Goal: Navigation & Orientation: Understand site structure

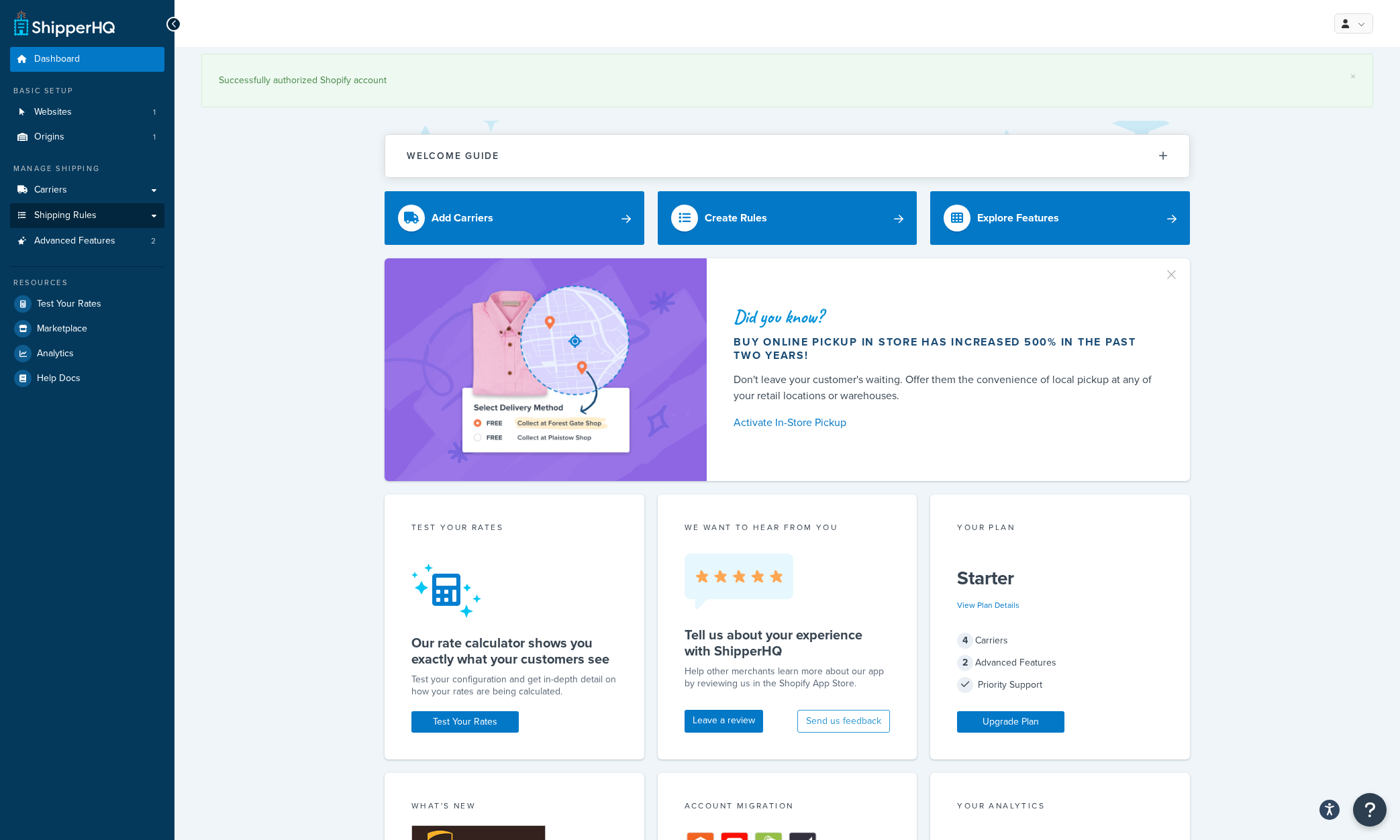
click at [114, 215] on link "Shipping Rules" at bounding box center [87, 215] width 154 height 25
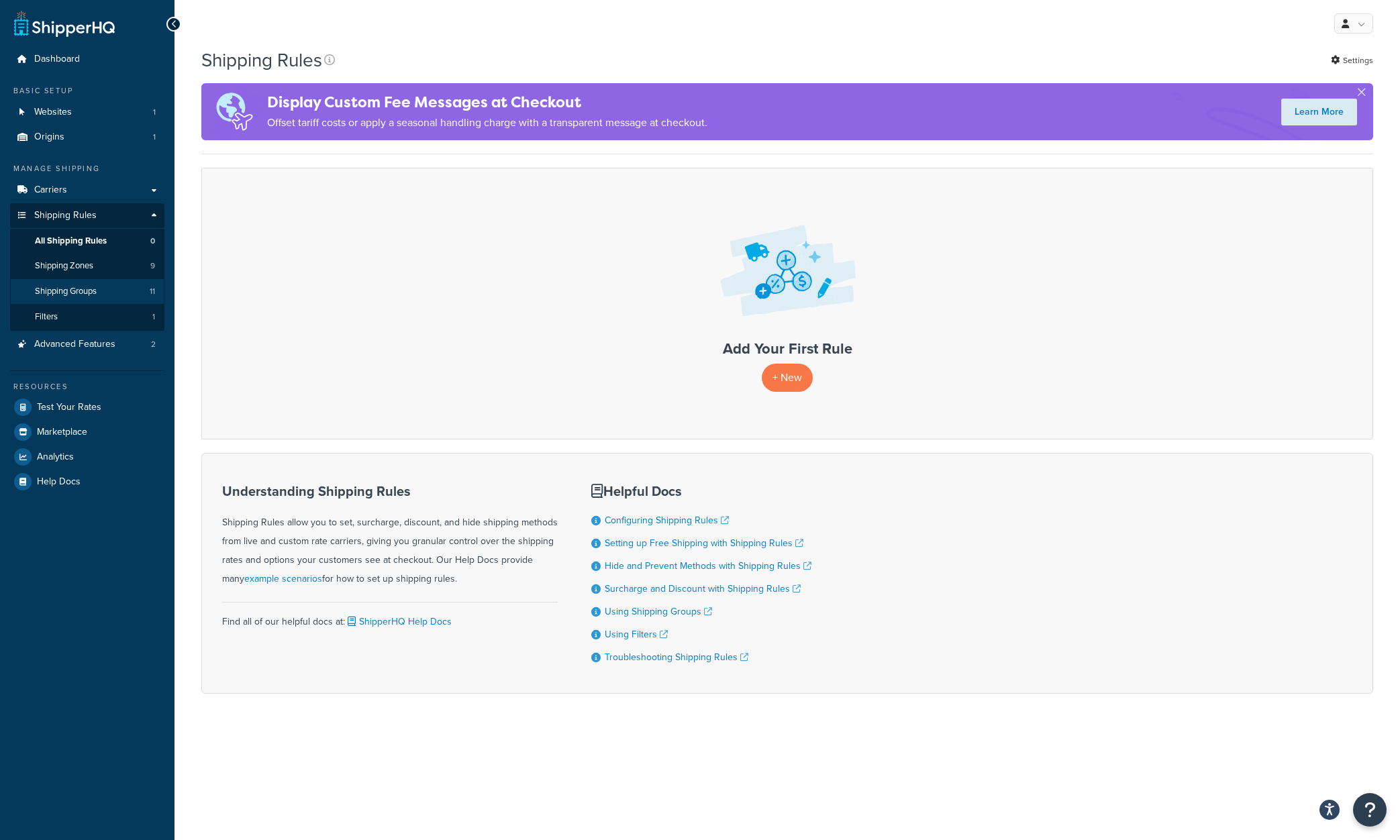
click at [77, 286] on span "Shipping Groups" at bounding box center [66, 291] width 62 height 11
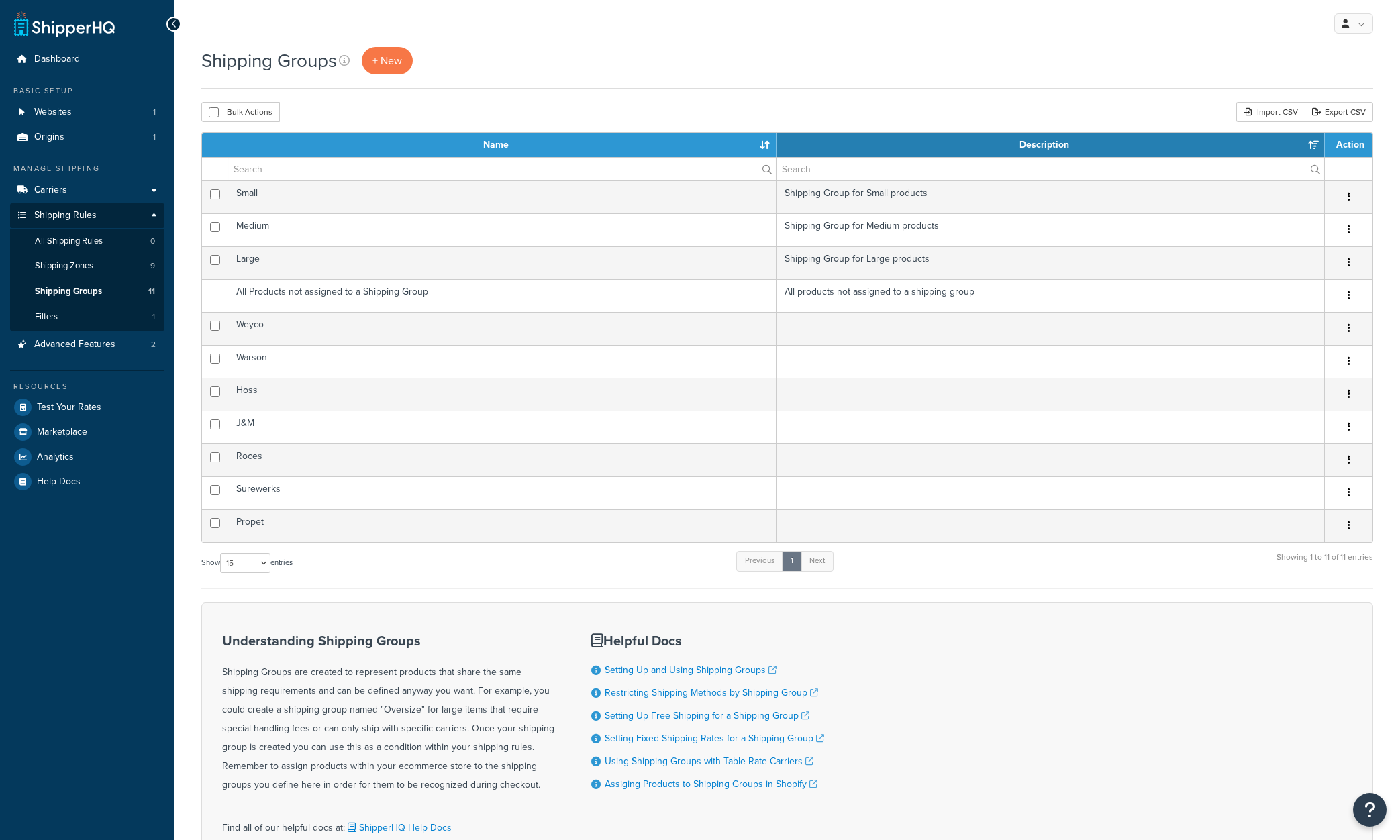
select select "15"
click at [40, 311] on span "Filters" at bounding box center [46, 316] width 23 height 11
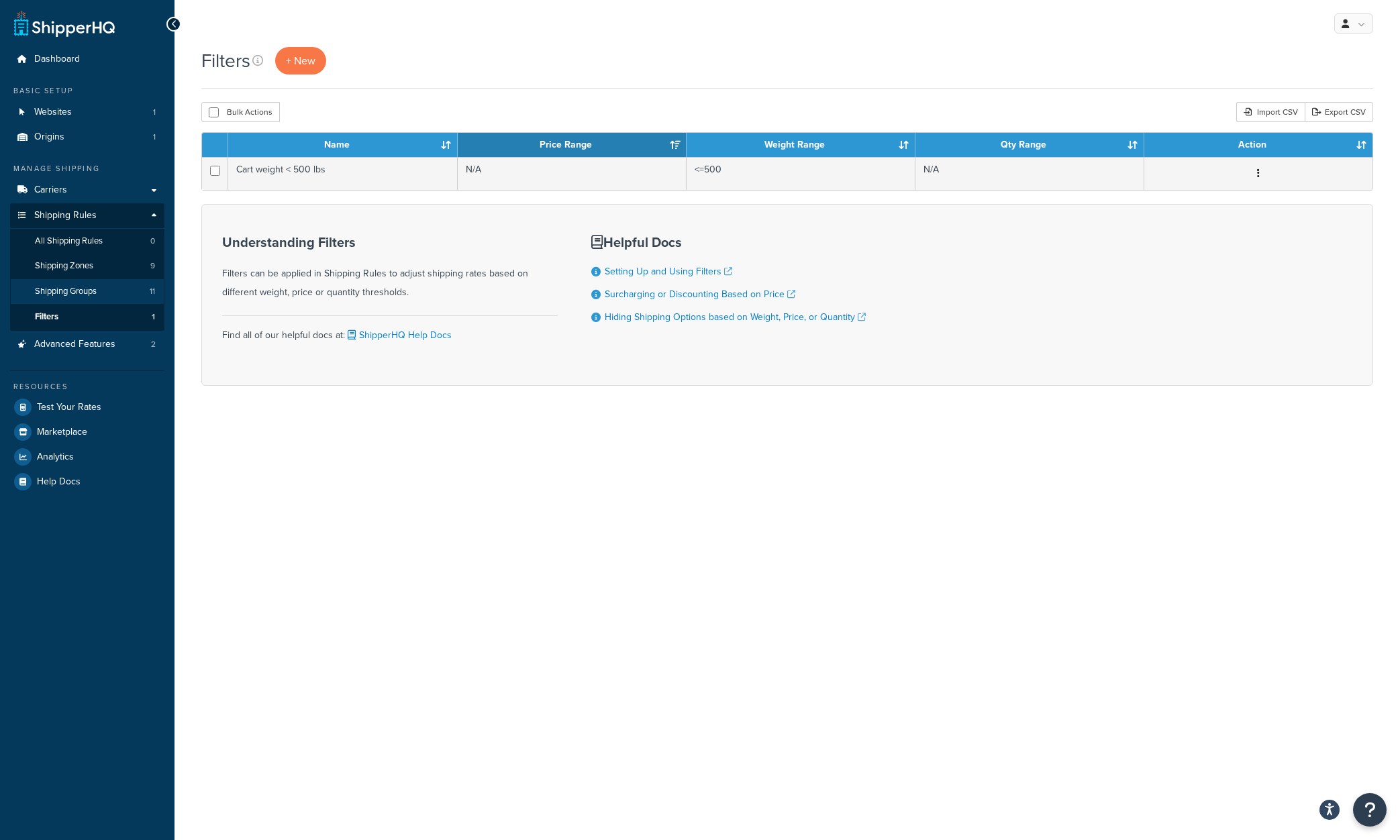
click at [51, 286] on span "Shipping Groups" at bounding box center [66, 291] width 62 height 11
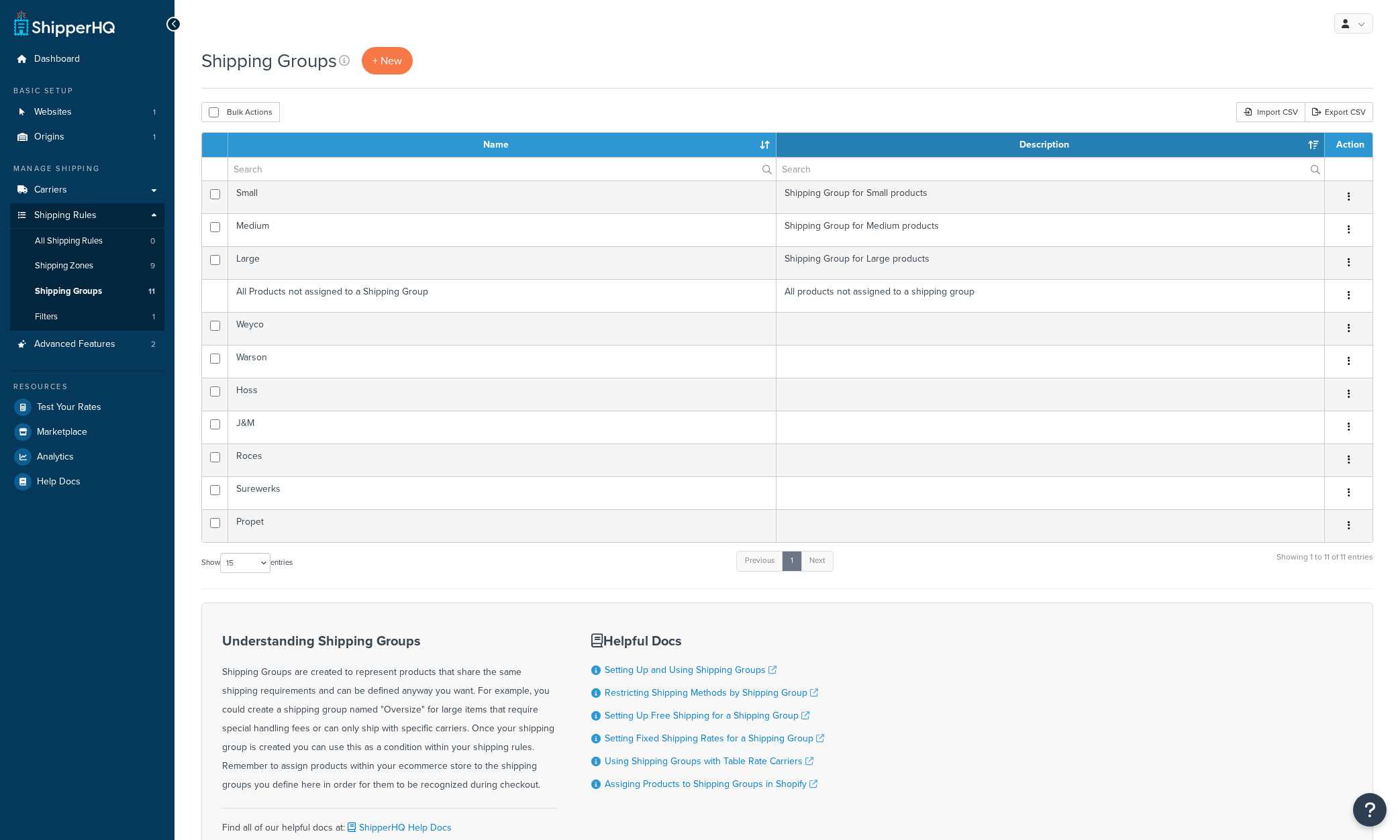
select select "15"
click at [63, 260] on span "Shipping Zones" at bounding box center [64, 266] width 58 height 11
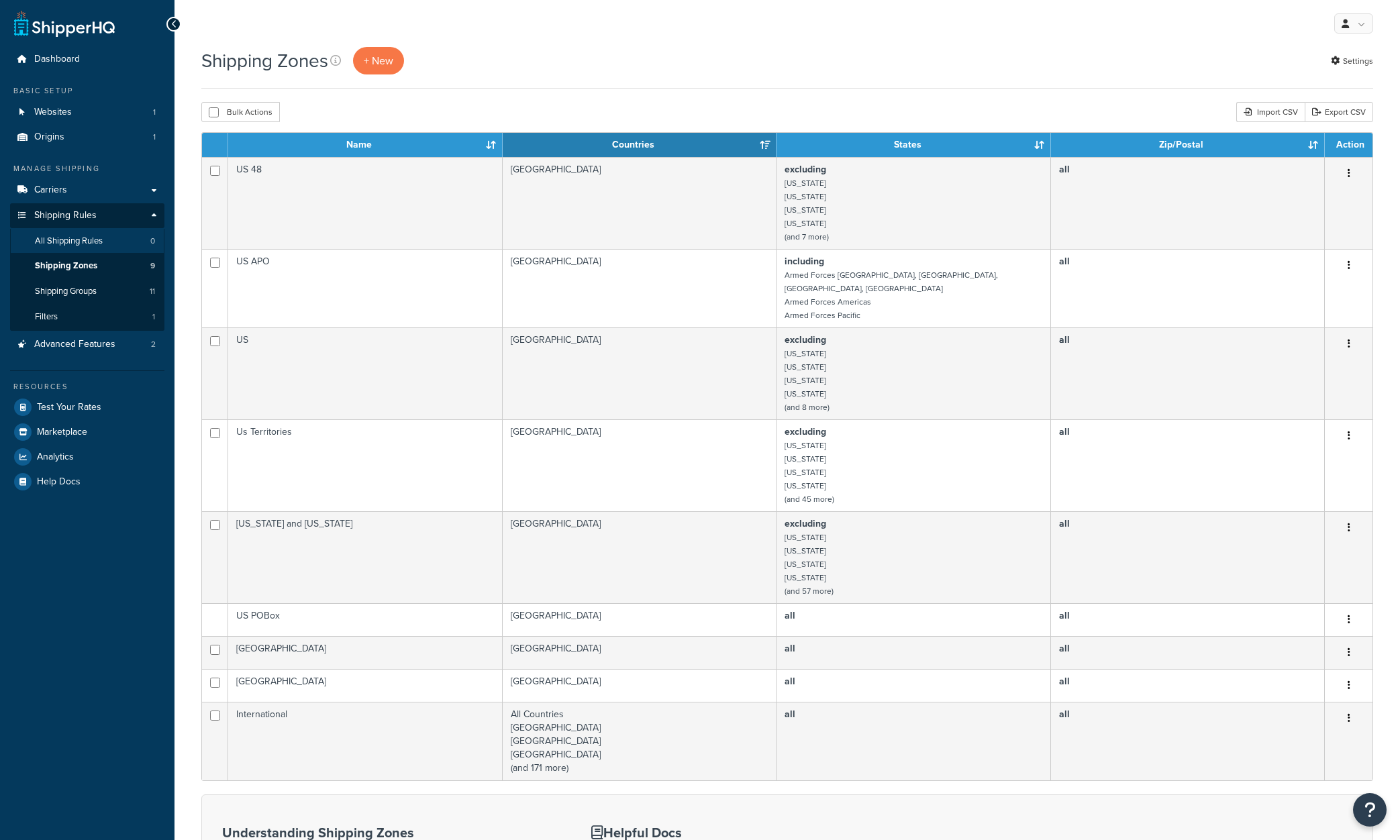
drag, startPoint x: 0, startPoint y: 0, endPoint x: 81, endPoint y: 236, distance: 249.5
click at [81, 236] on span "All Shipping Rules" at bounding box center [69, 241] width 68 height 11
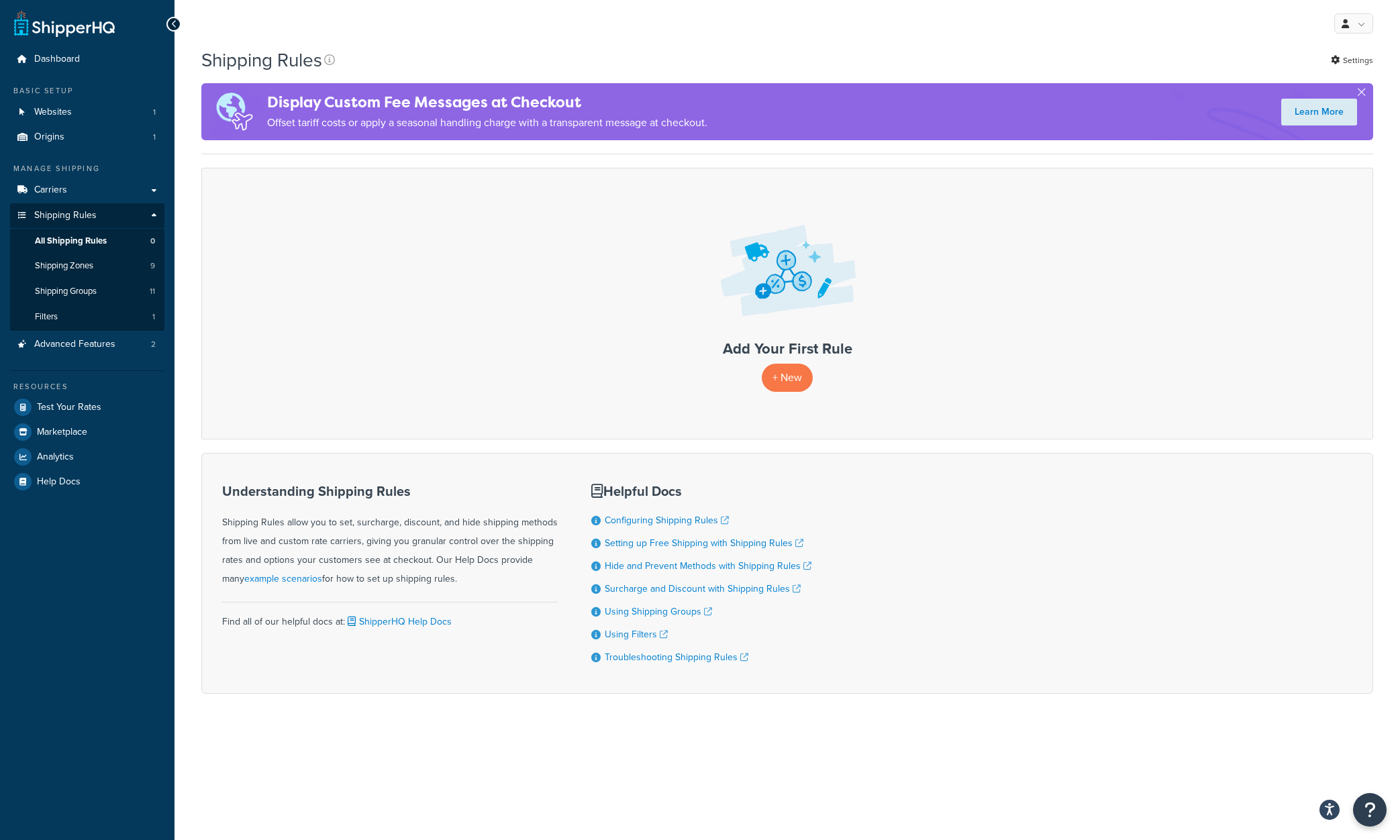
click at [78, 248] on link "All Shipping Rules 0" at bounding box center [87, 241] width 154 height 25
click at [80, 245] on link "All Shipping Rules 0" at bounding box center [87, 241] width 154 height 25
click at [81, 239] on span "All Shipping Rules" at bounding box center [71, 241] width 72 height 11
click at [45, 265] on span "Shipping Zones" at bounding box center [64, 266] width 58 height 11
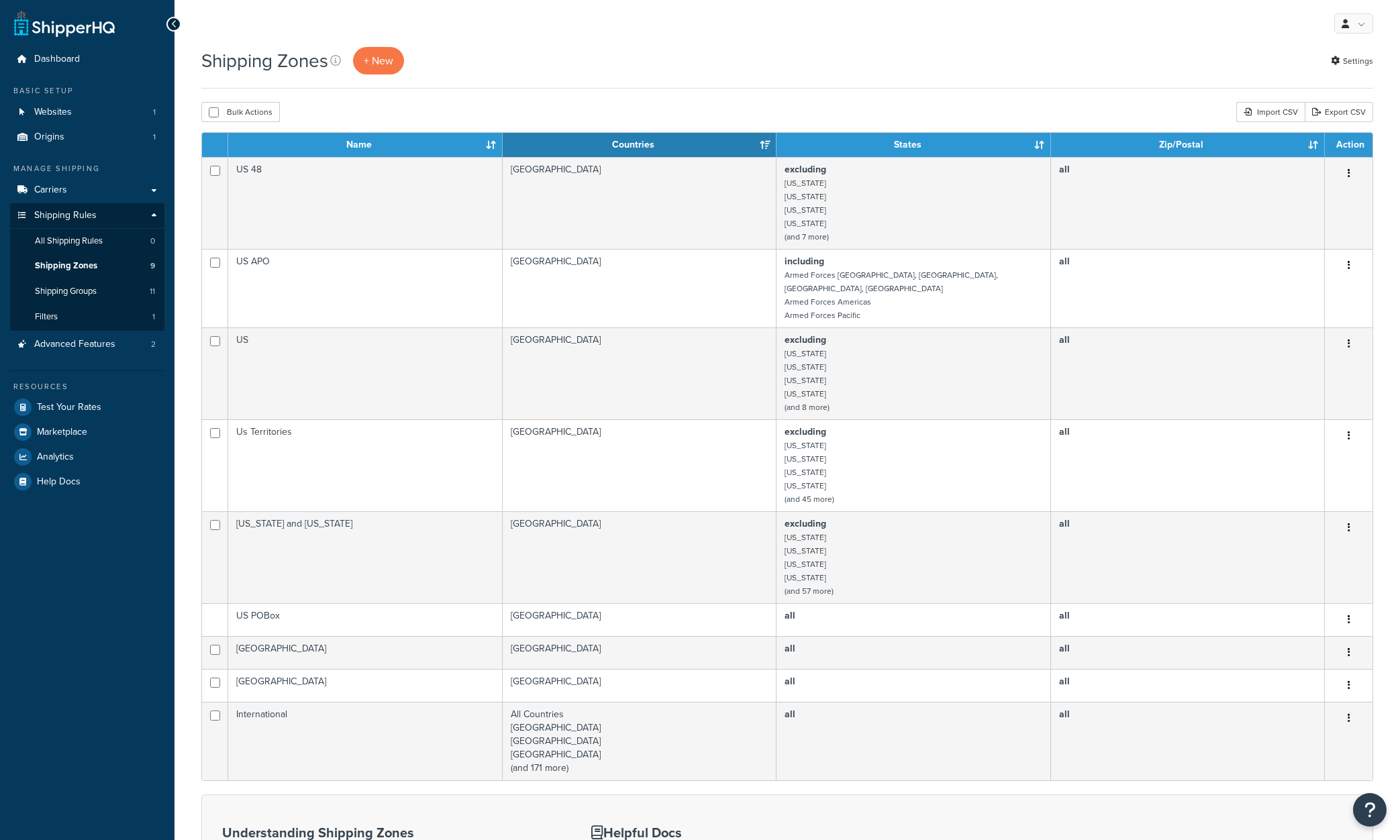
click at [66, 288] on span "Shipping Groups" at bounding box center [66, 291] width 62 height 11
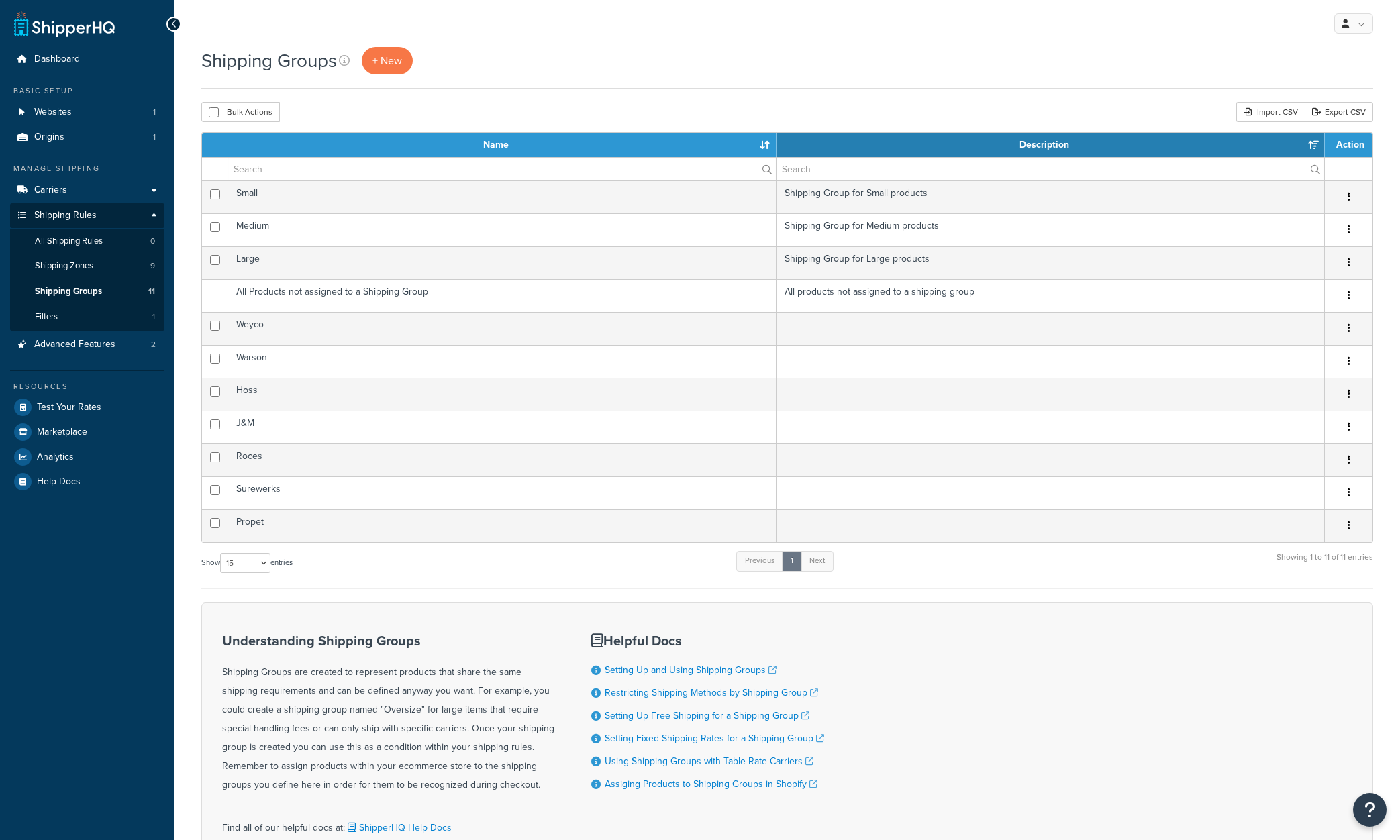
select select "15"
click at [67, 260] on span "Shipping Zones" at bounding box center [64, 266] width 58 height 11
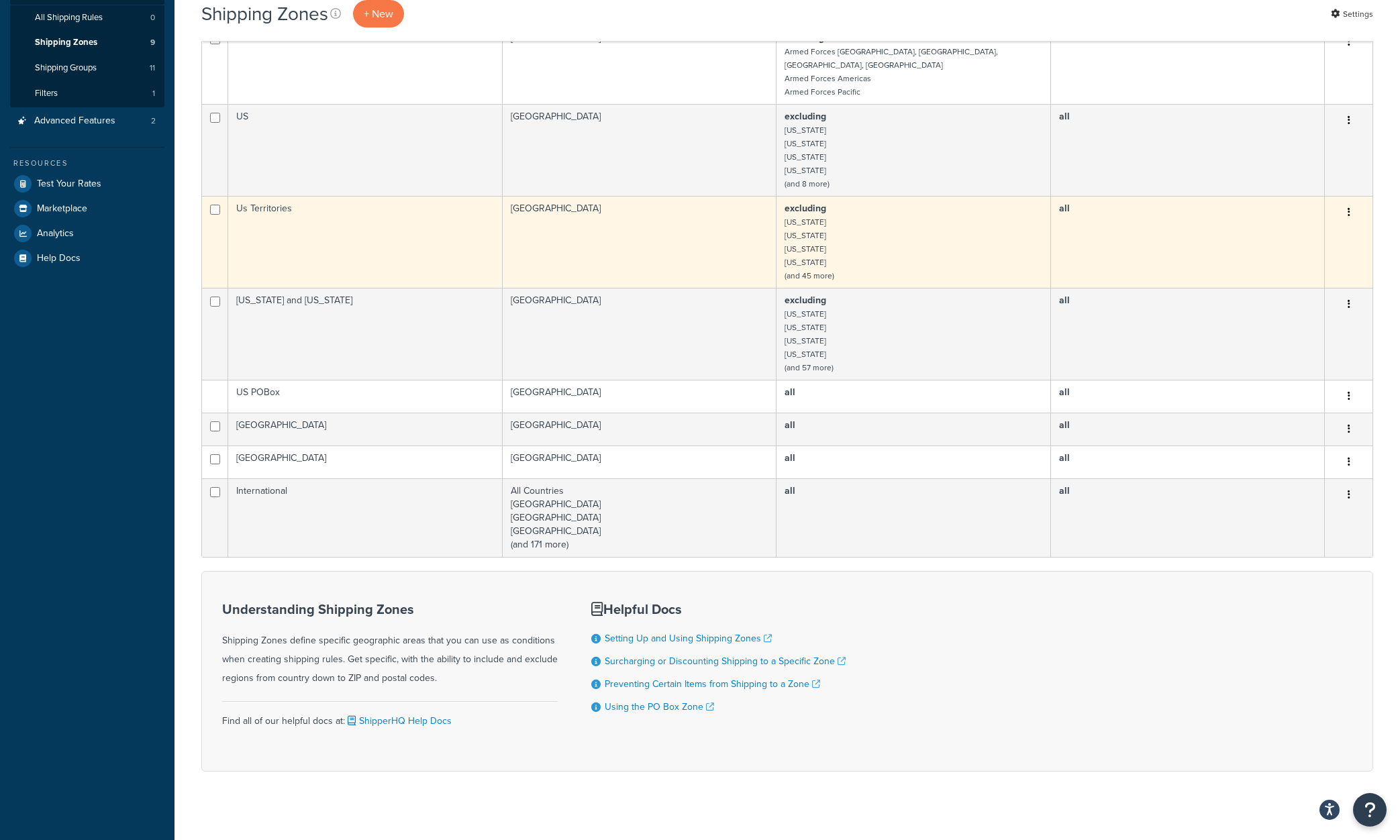
scroll to position [222, 0]
